Goal: Information Seeking & Learning: Learn about a topic

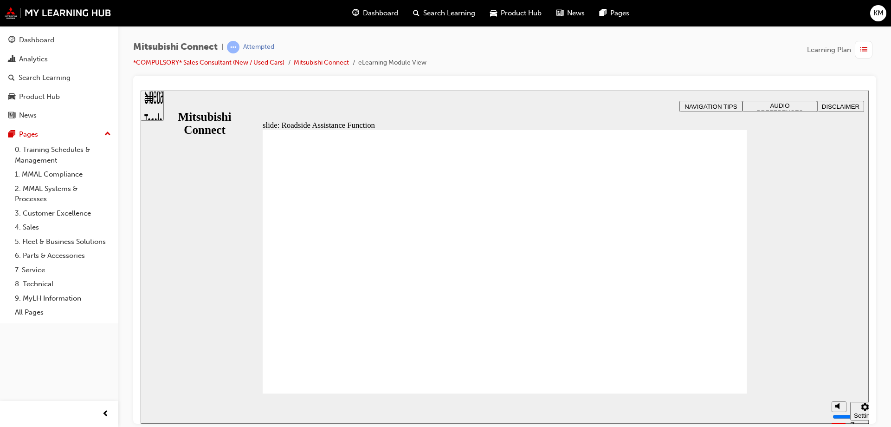
drag, startPoint x: 449, startPoint y: 254, endPoint x: 438, endPoint y: 246, distance: 13.0
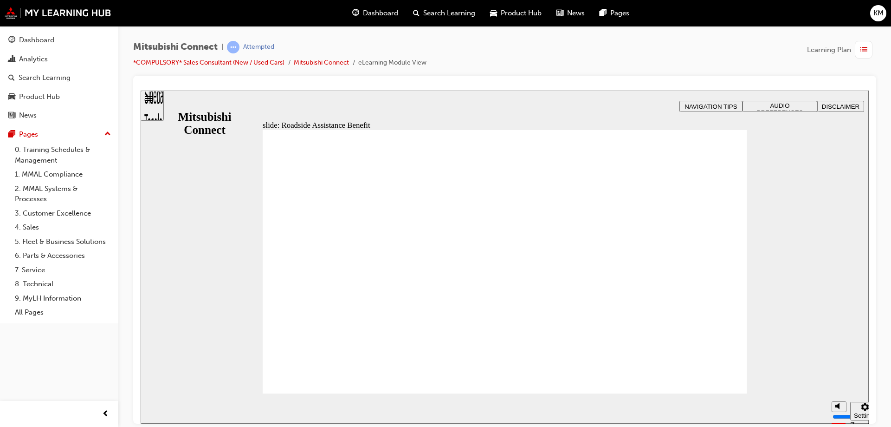
checkbox input "true"
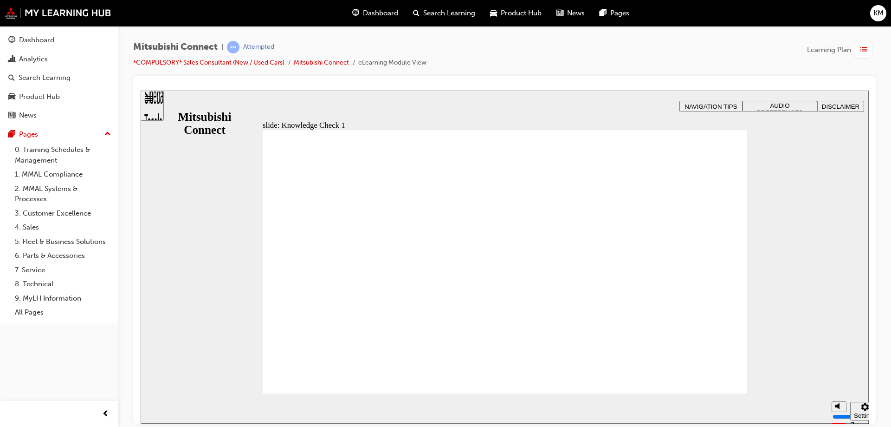
checkbox input "false"
